Goal: Information Seeking & Learning: Learn about a topic

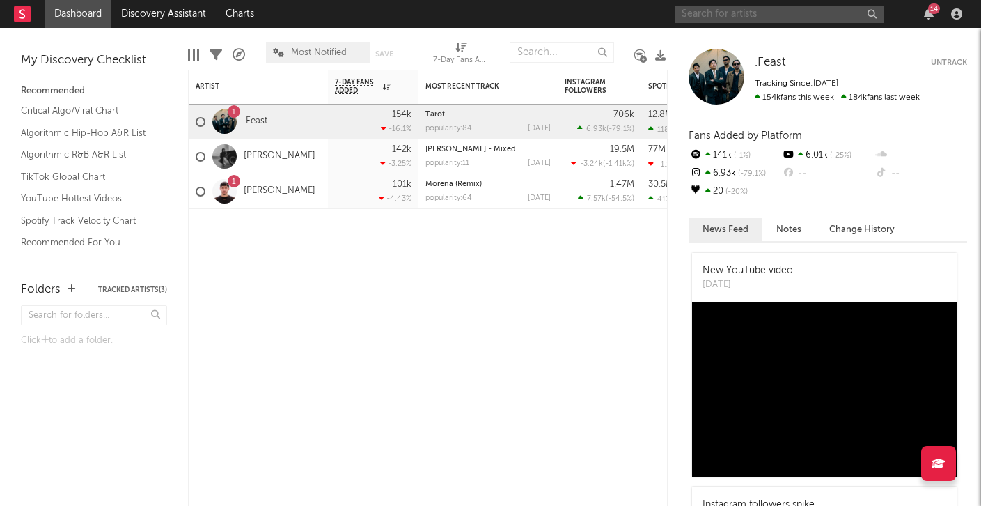
click at [766, 16] on input "text" at bounding box center [779, 14] width 209 height 17
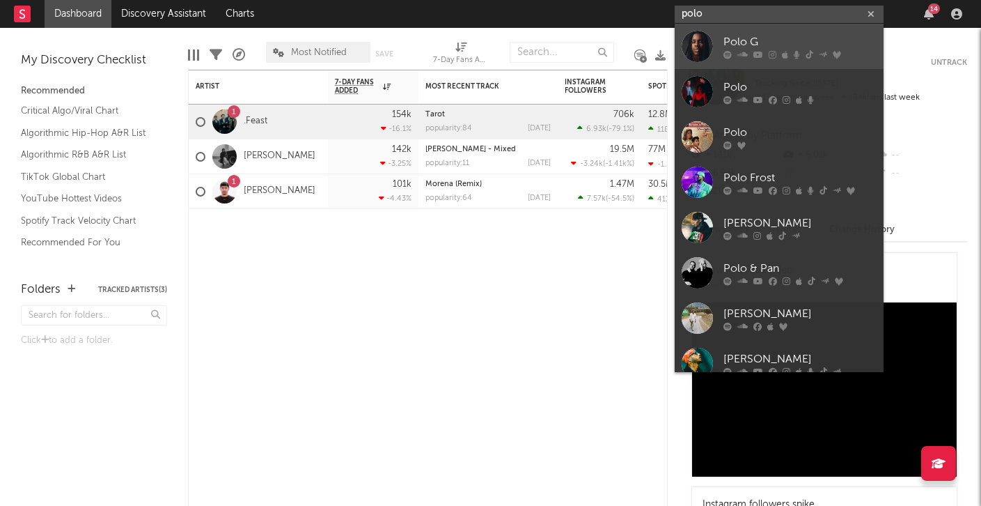
type input "polo"
click at [804, 41] on div "Polo G" at bounding box center [800, 41] width 153 height 17
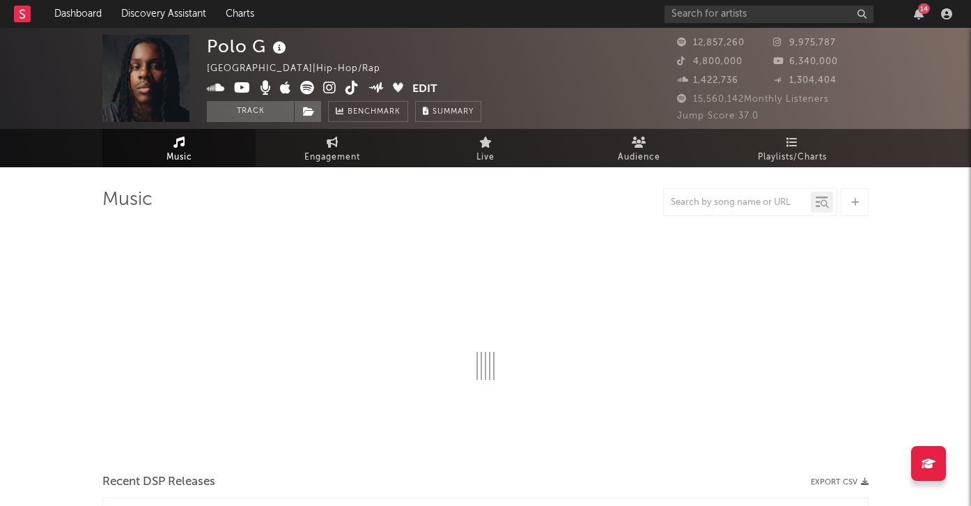
select select "6m"
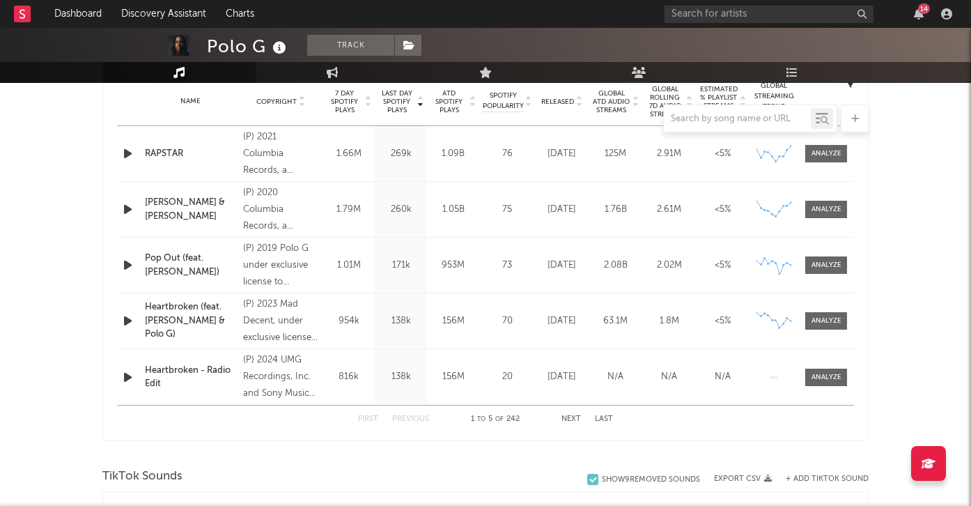
scroll to position [573, 0]
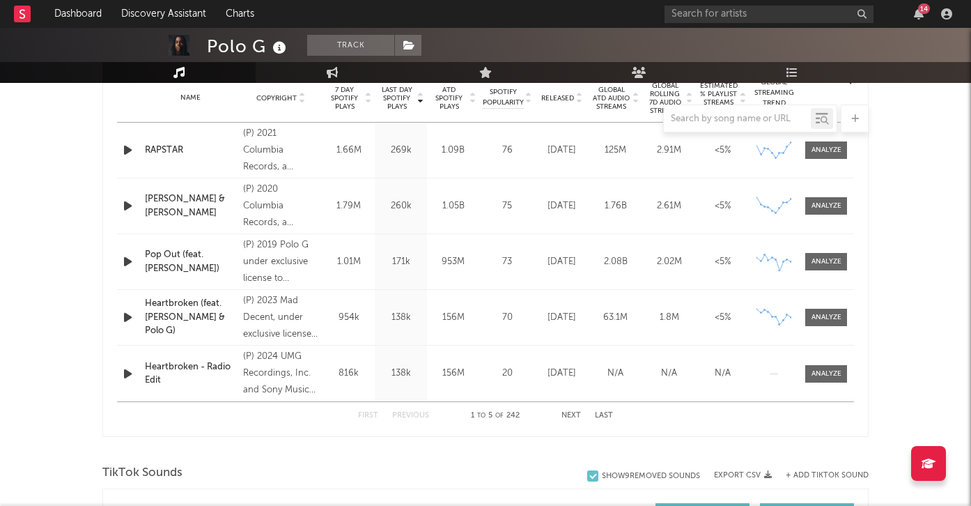
click at [575, 417] on button "Next" at bounding box center [571, 416] width 20 height 8
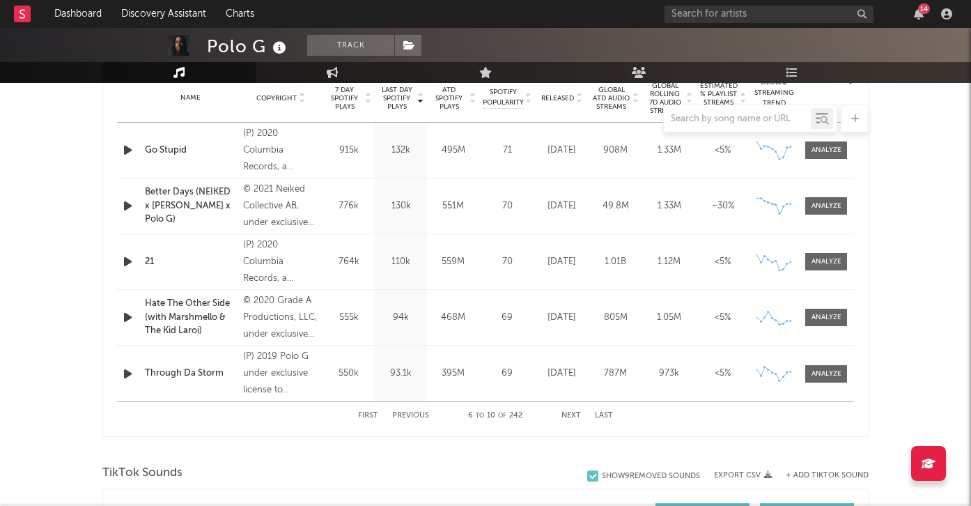
click at [575, 417] on button "Next" at bounding box center [571, 416] width 20 height 8
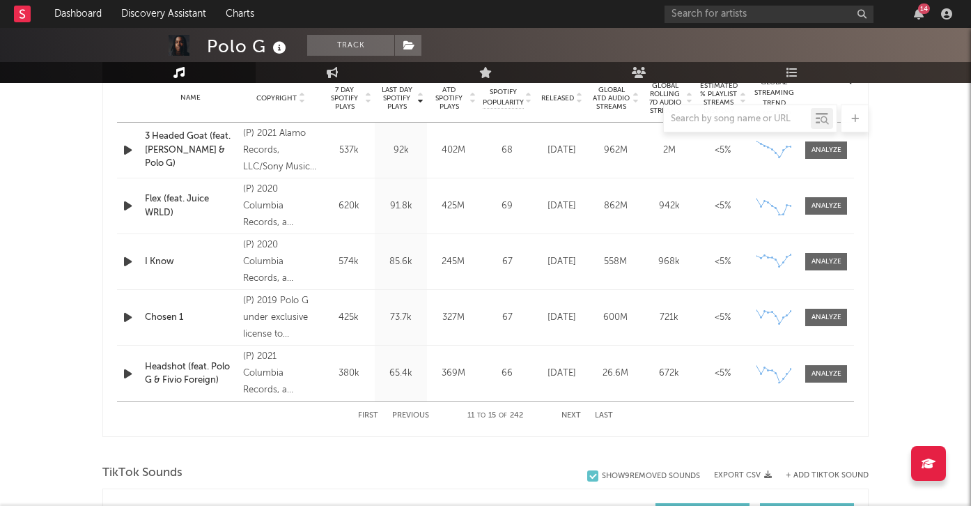
click at [575, 417] on button "Next" at bounding box center [571, 416] width 20 height 8
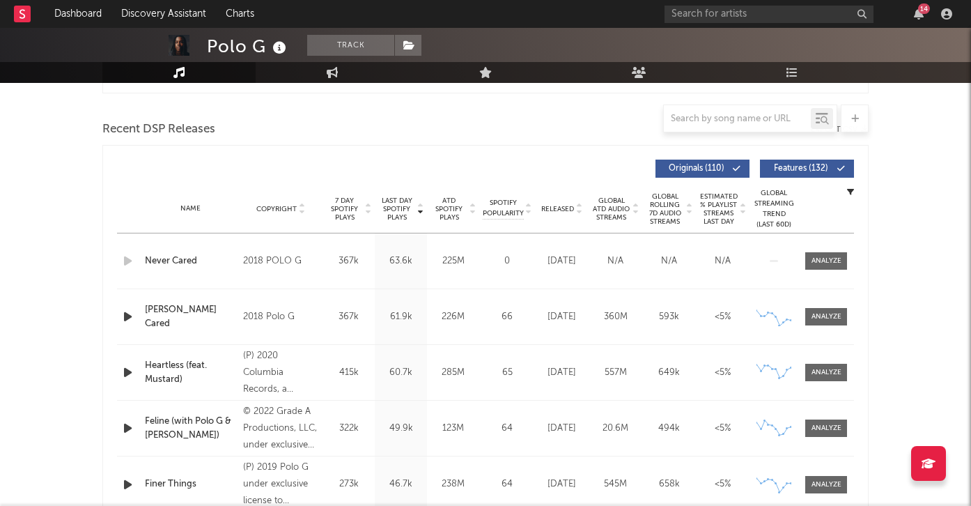
scroll to position [457, 0]
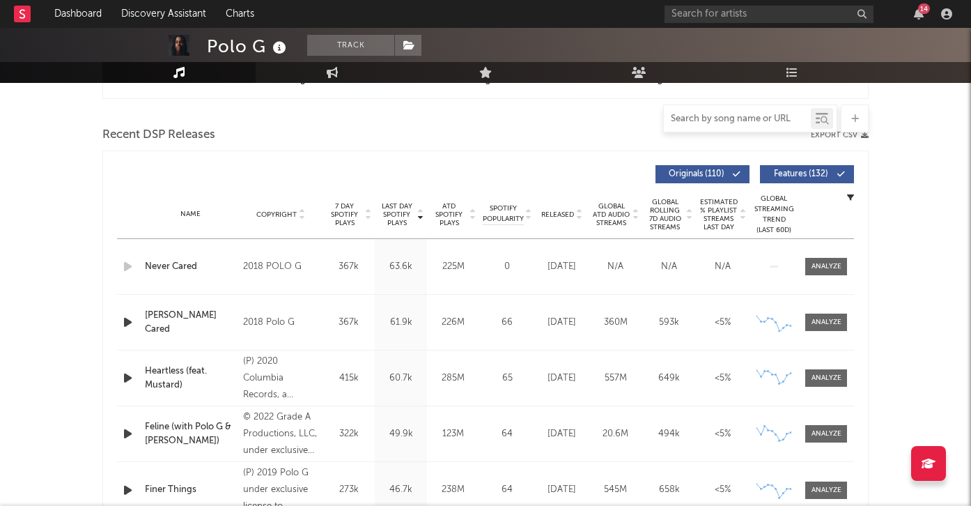
click at [728, 118] on input "text" at bounding box center [737, 119] width 147 height 11
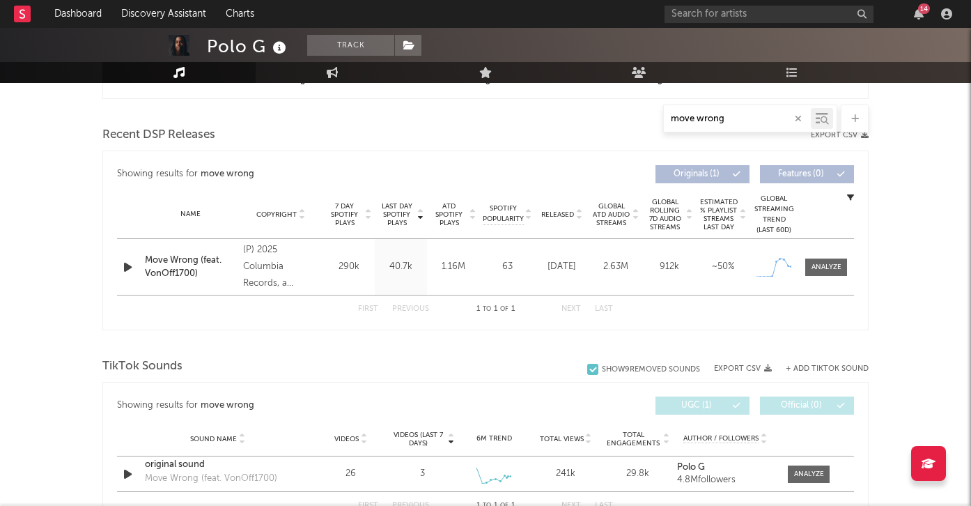
type input "move wrong"
click at [390, 344] on div at bounding box center [485, 344] width 766 height 21
click at [820, 270] on div at bounding box center [827, 267] width 30 height 10
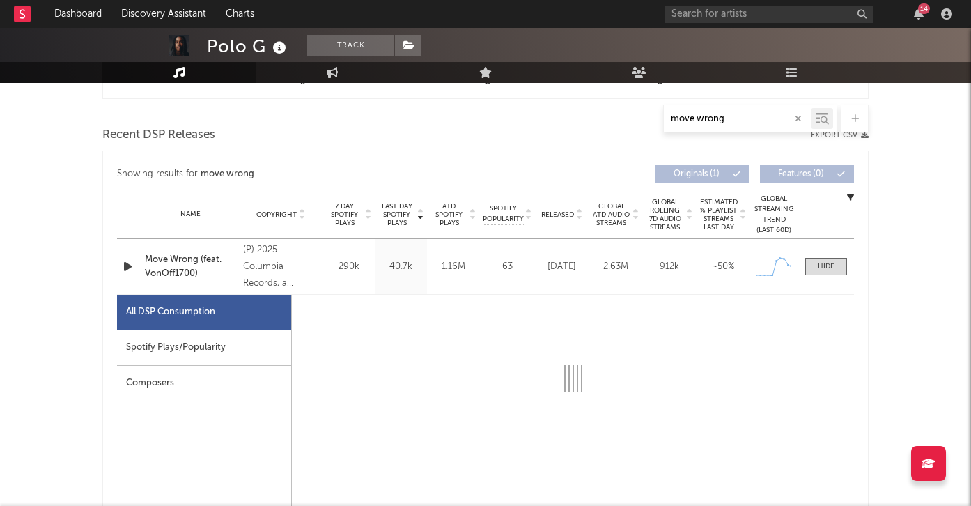
select select "1w"
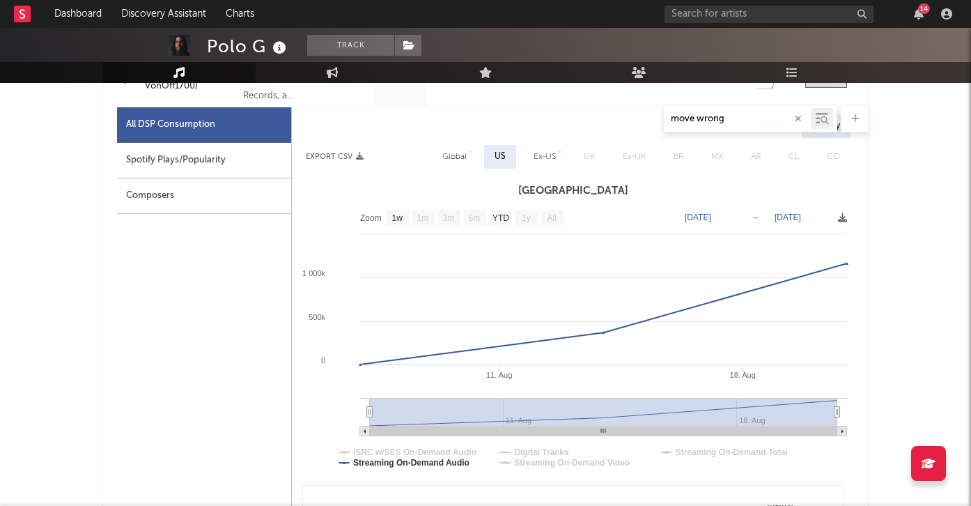
scroll to position [641, 0]
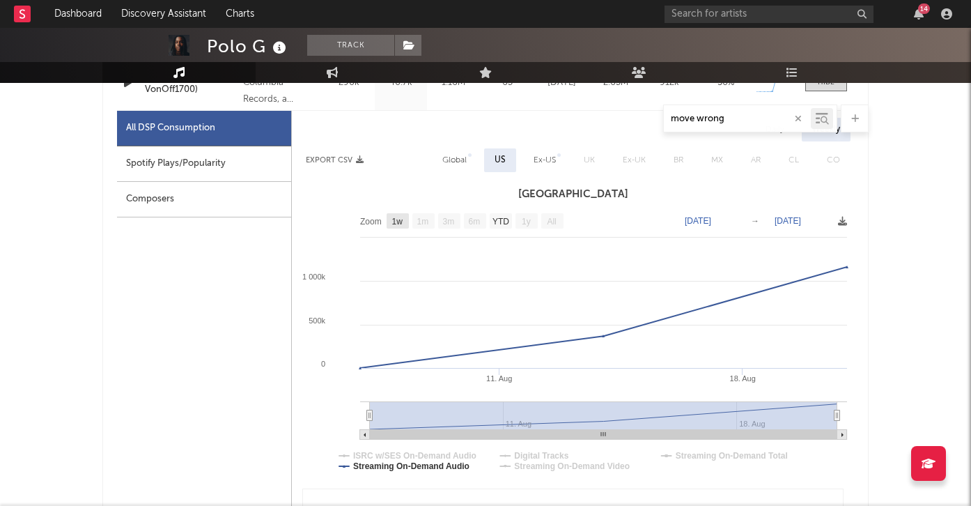
click at [402, 224] on text "1w" at bounding box center [397, 222] width 11 height 10
select select "1w"
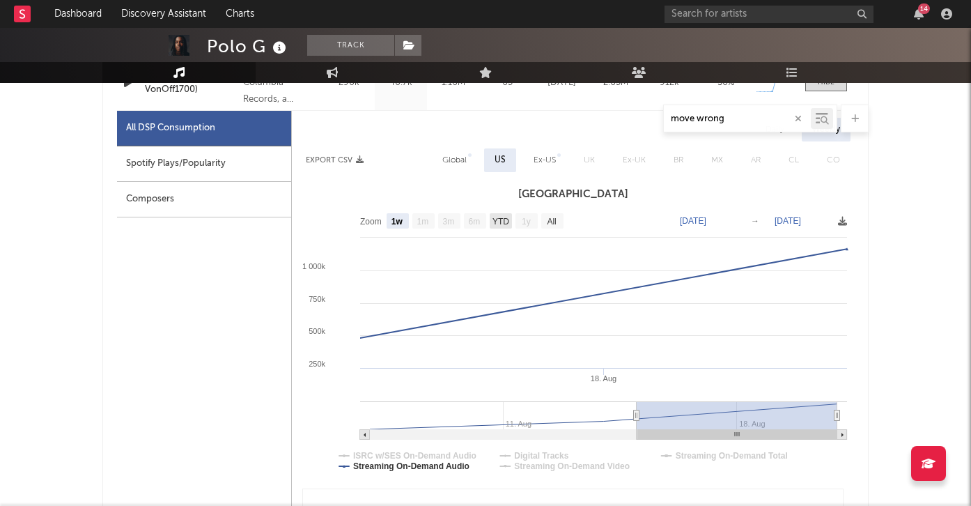
click at [499, 220] on text "YTD" at bounding box center [500, 222] width 17 height 10
select select "All"
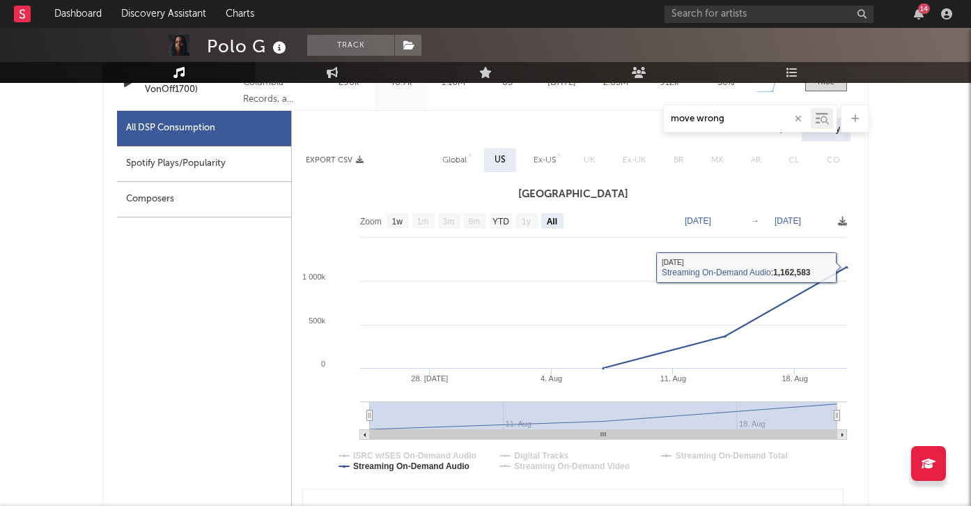
click at [887, 335] on div "Polo G Track [GEOGRAPHIC_DATA] | Hip-Hop/Rap Edit Track Benchmark Summary 12,85…" at bounding box center [485, 470] width 971 height 2166
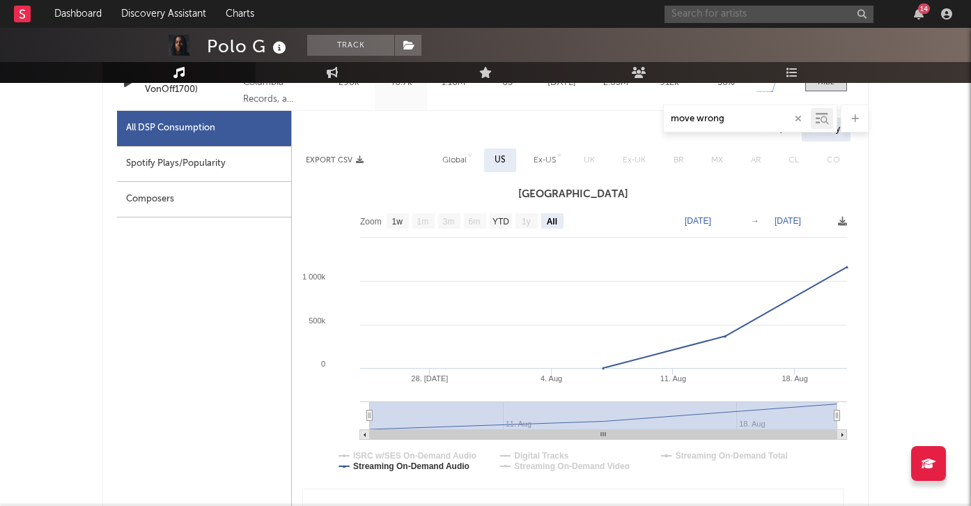
click at [804, 16] on input "text" at bounding box center [769, 14] width 209 height 17
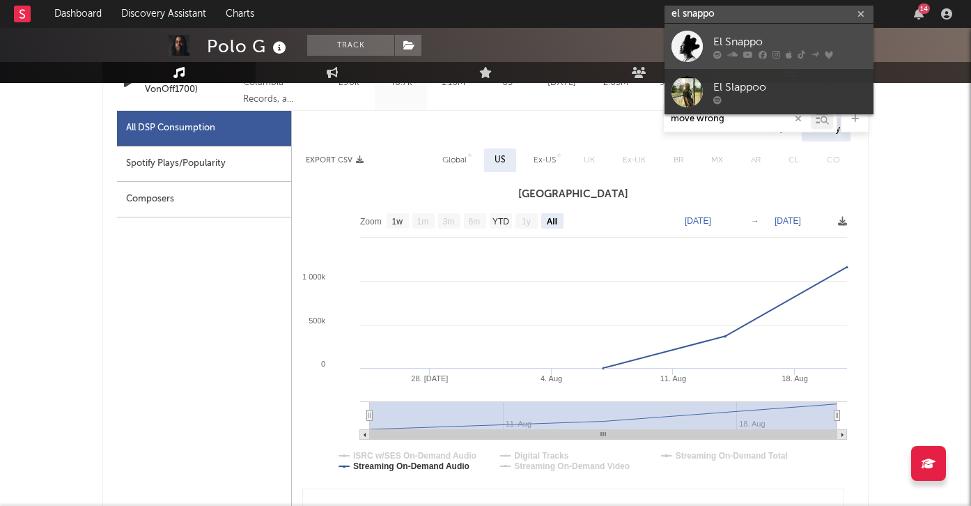
type input "el snappo"
click at [782, 33] on link "El Snappo" at bounding box center [769, 46] width 209 height 45
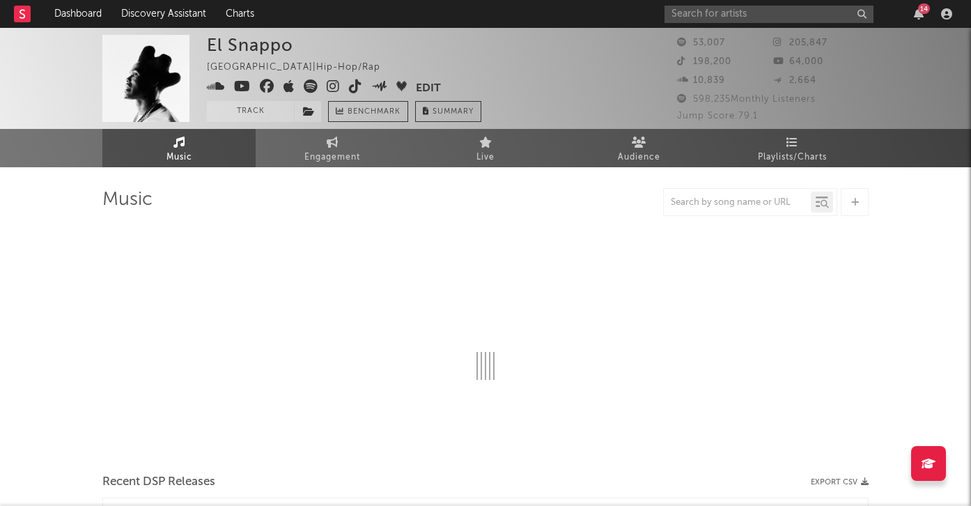
select select "6m"
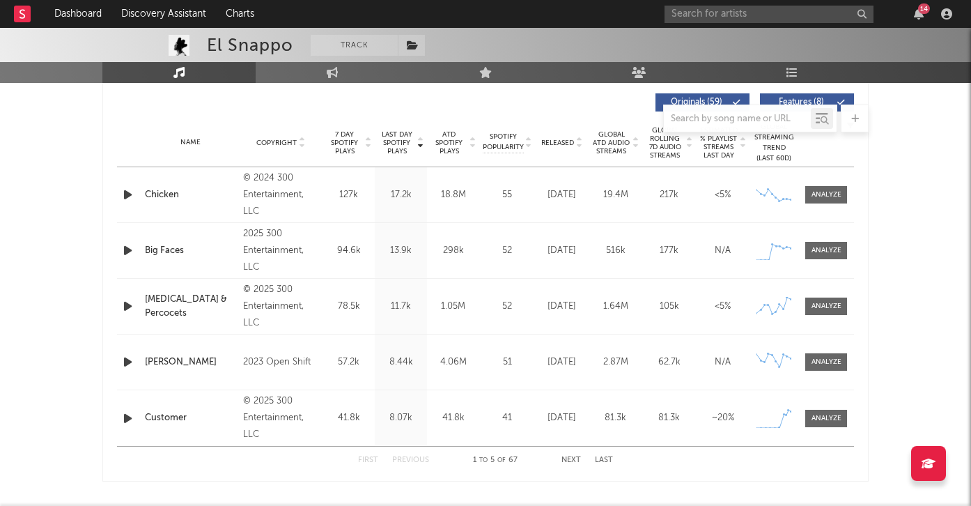
scroll to position [531, 0]
